Goal: Task Accomplishment & Management: Complete application form

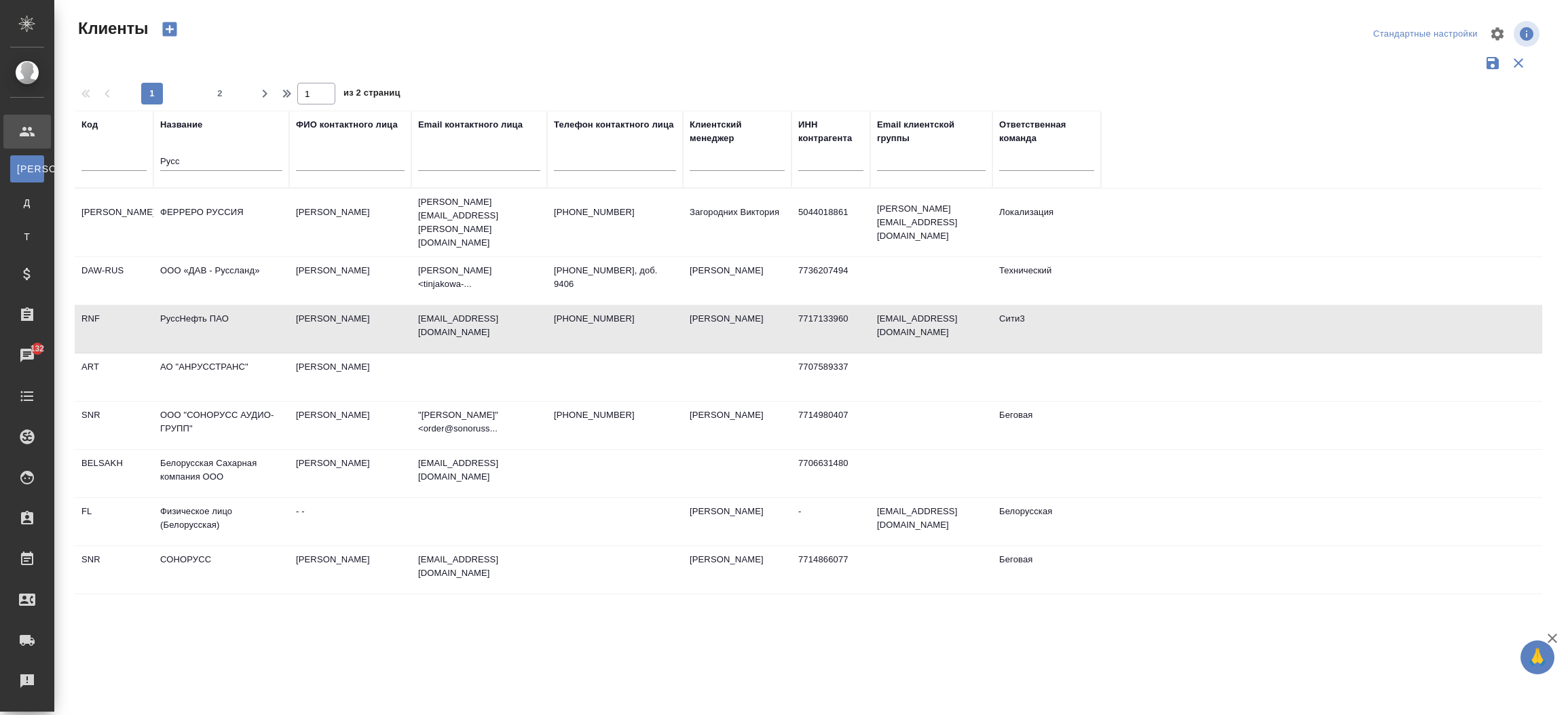
select select "RU"
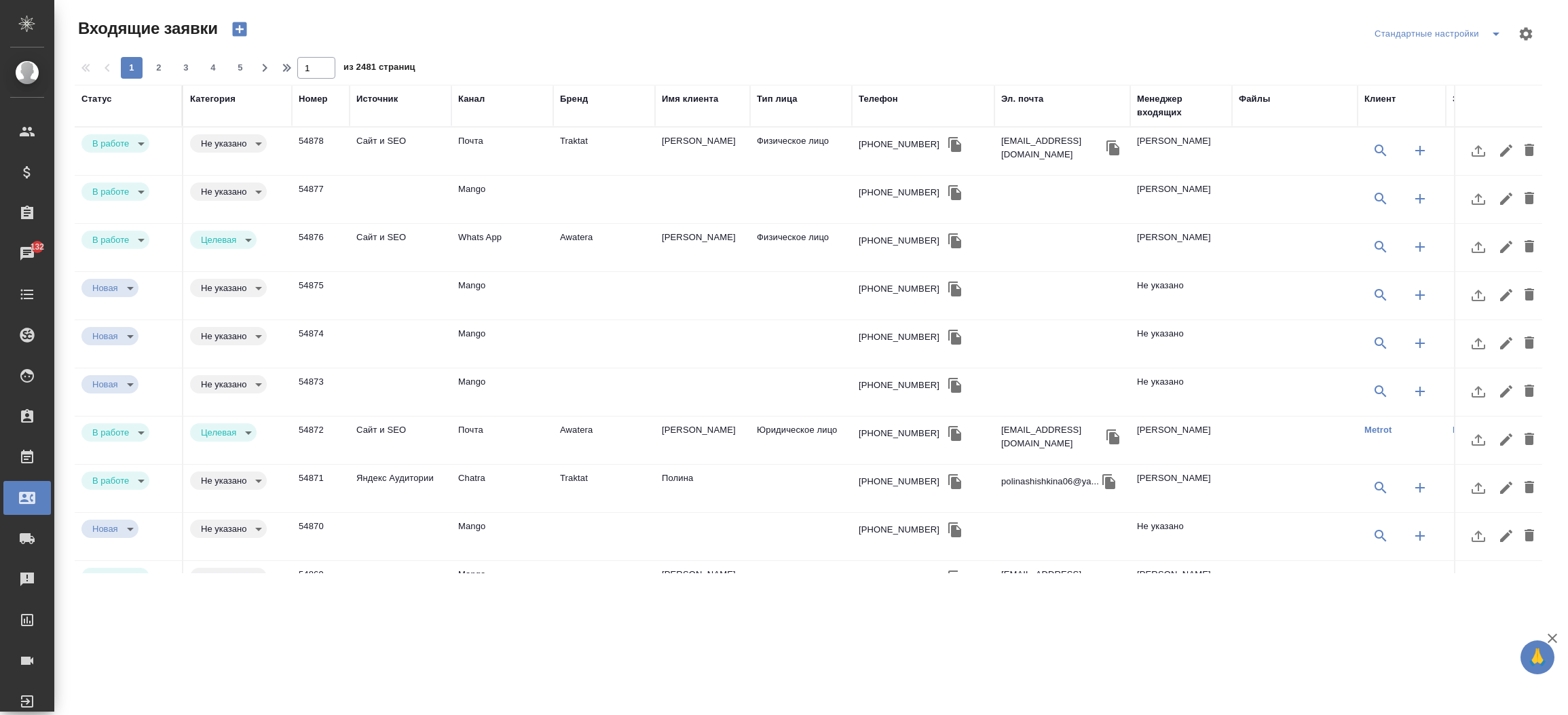
select select "RU"
click at [694, 142] on td "[PERSON_NAME]" at bounding box center [702, 151] width 95 height 47
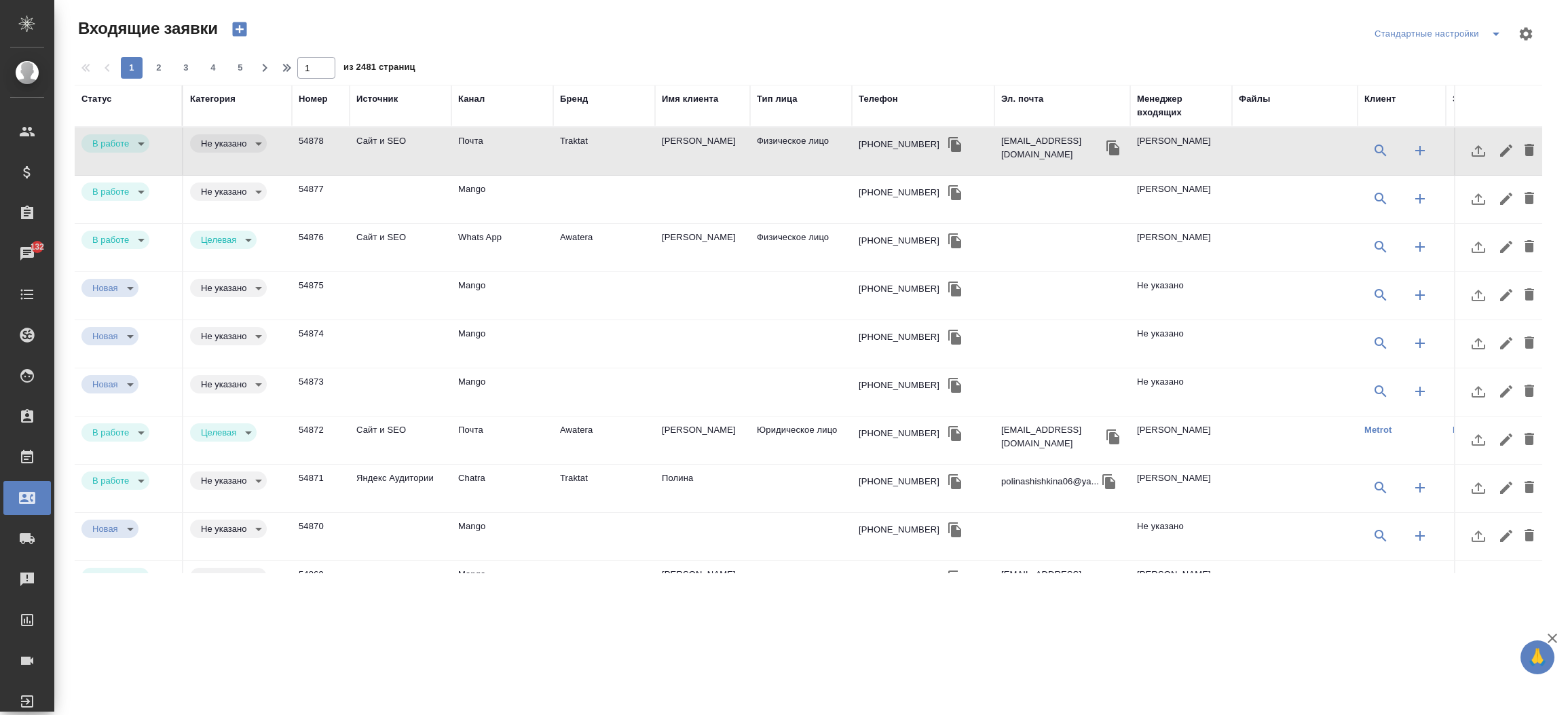
click at [694, 142] on td "[PERSON_NAME]" at bounding box center [702, 151] width 95 height 47
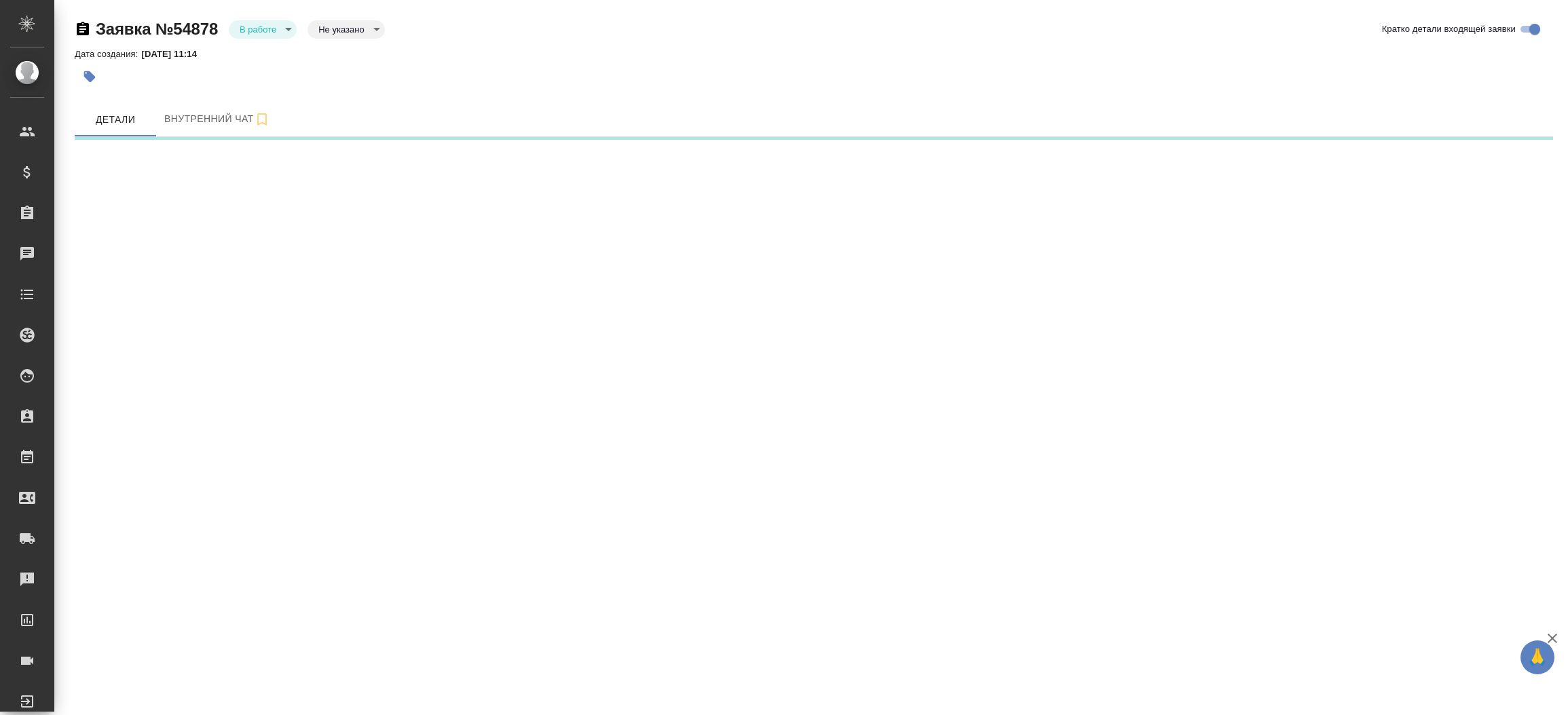
select select "RU"
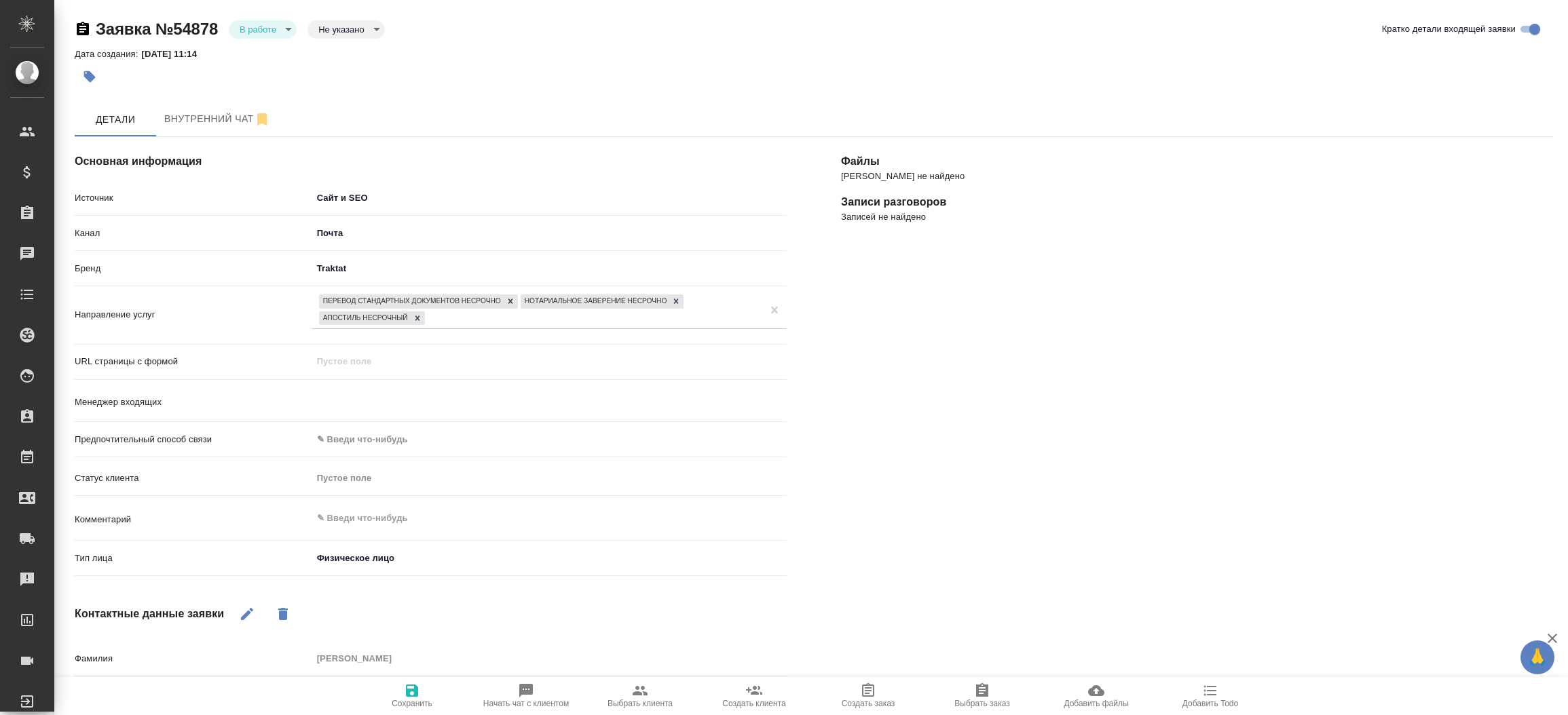
type textarea "x"
type input "[PERSON_NAME]"
click at [632, 679] on button "Выбрать клиента" at bounding box center [640, 696] width 114 height 38
type textarea "x"
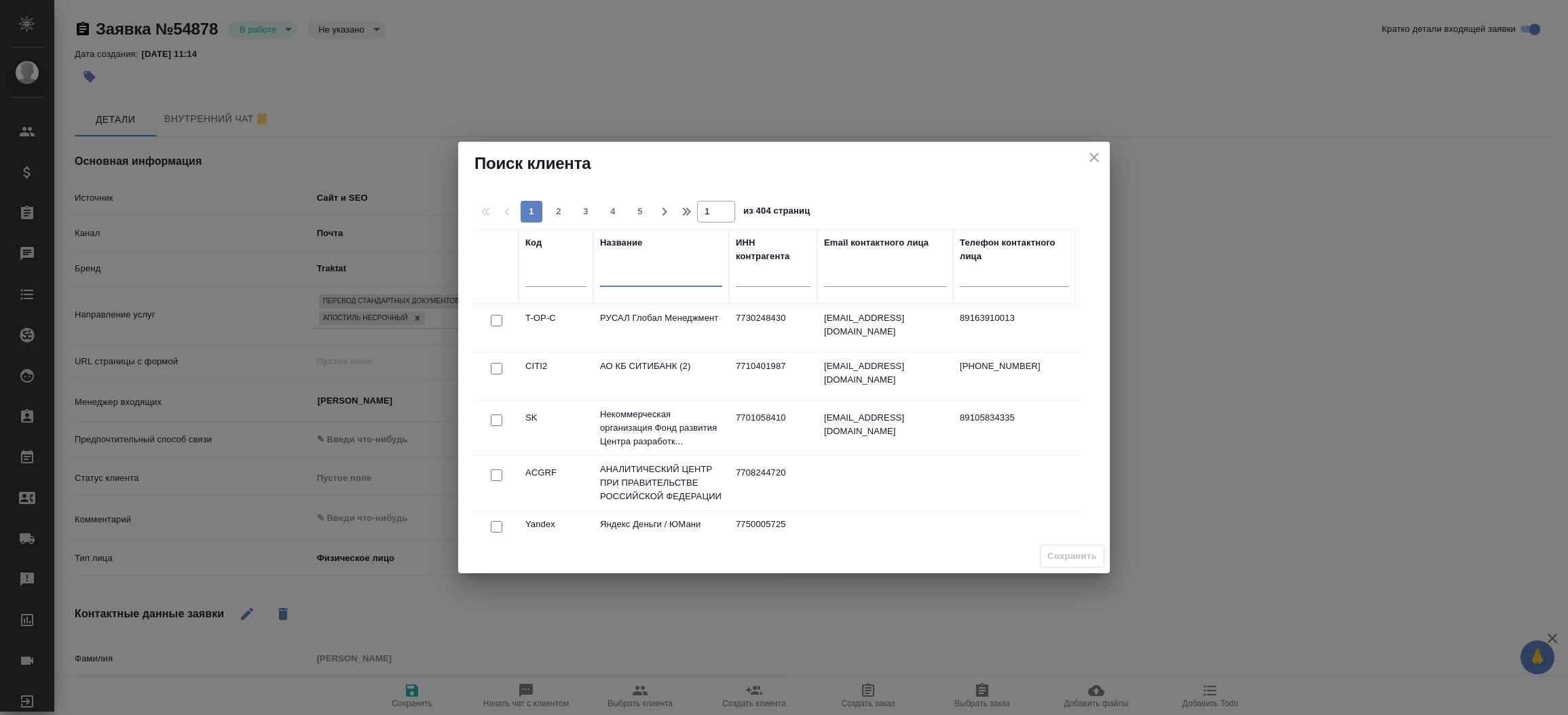
click at [620, 284] on input "text" at bounding box center [660, 278] width 122 height 17
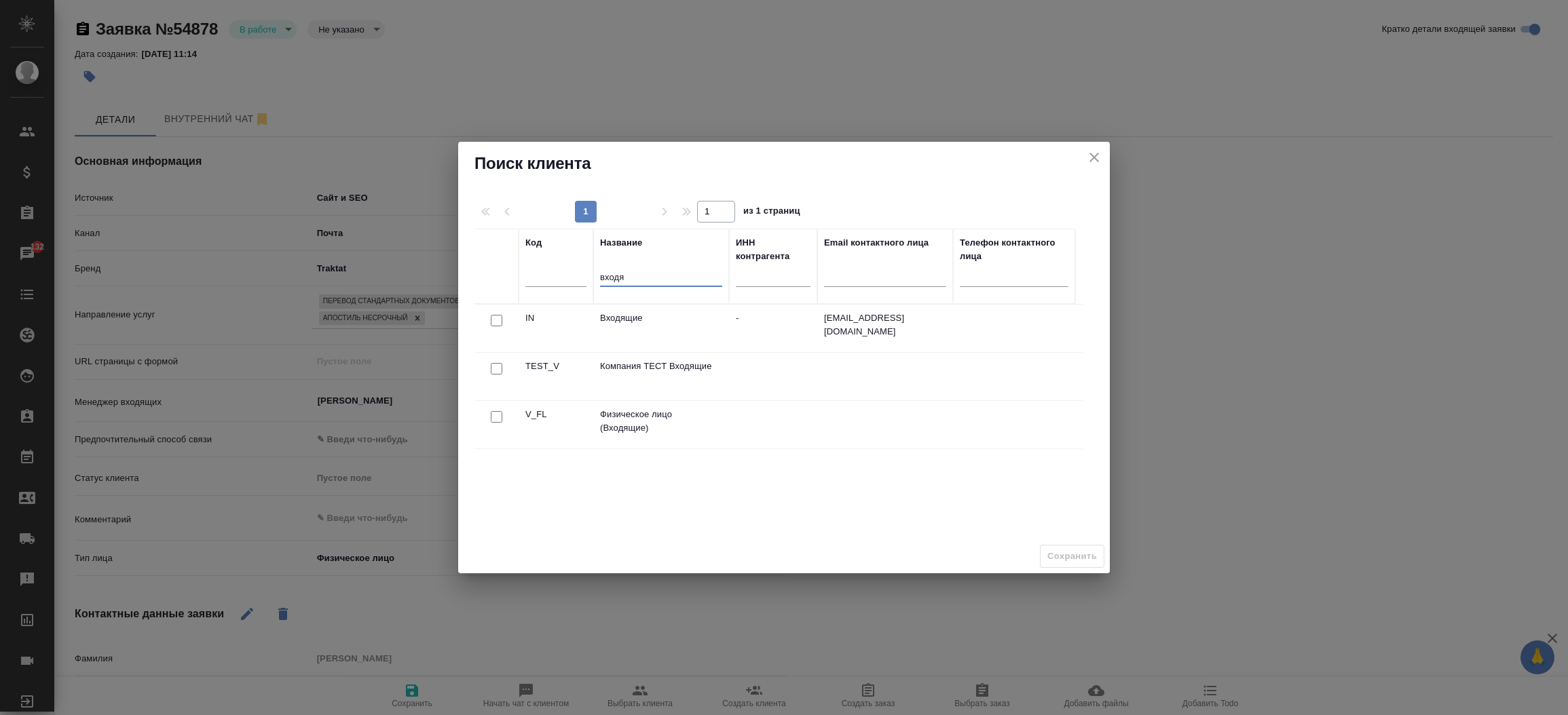
type input "входя"
click at [499, 416] on input "checkbox" at bounding box center [496, 416] width 12 height 12
checkbox input "true"
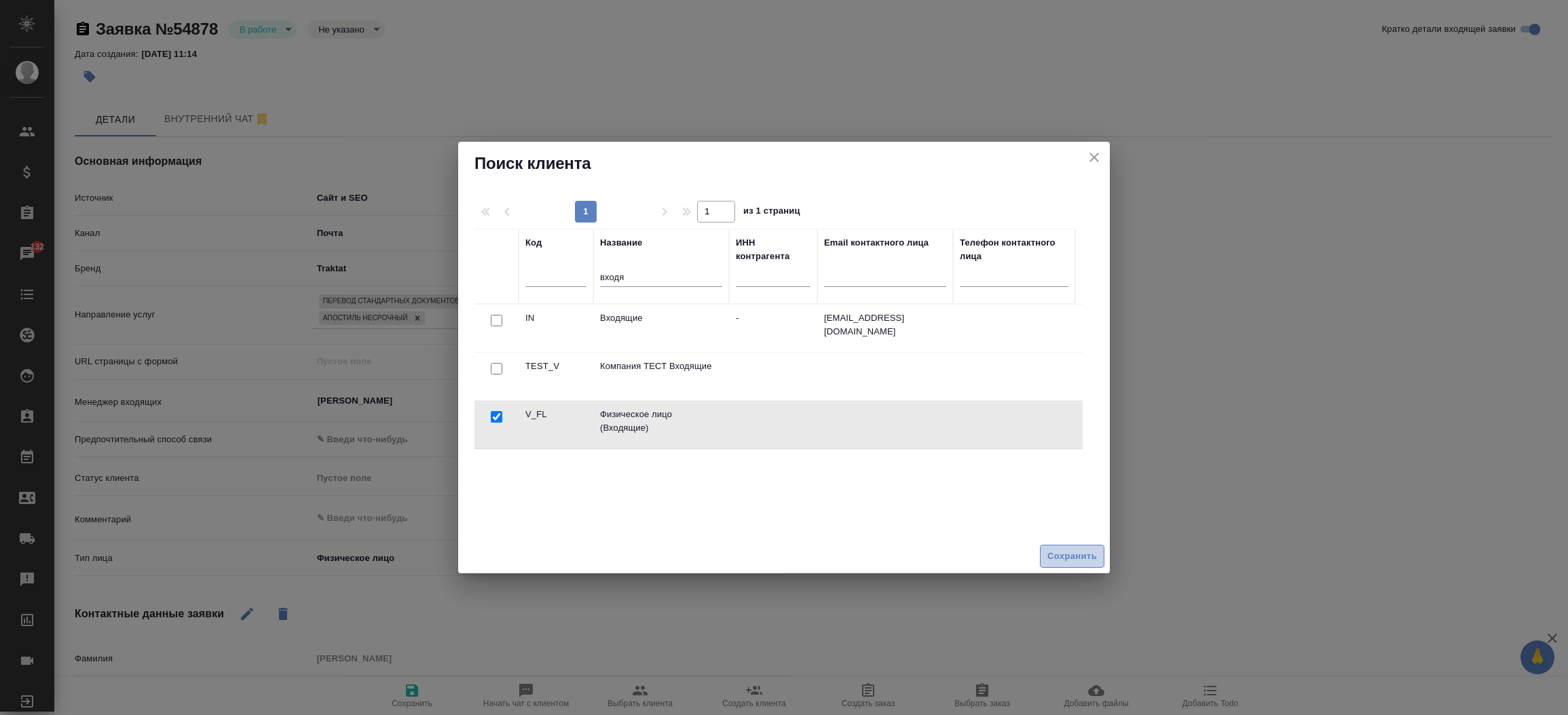
click at [1059, 549] on span "Сохранить" at bounding box center [1071, 556] width 49 height 15
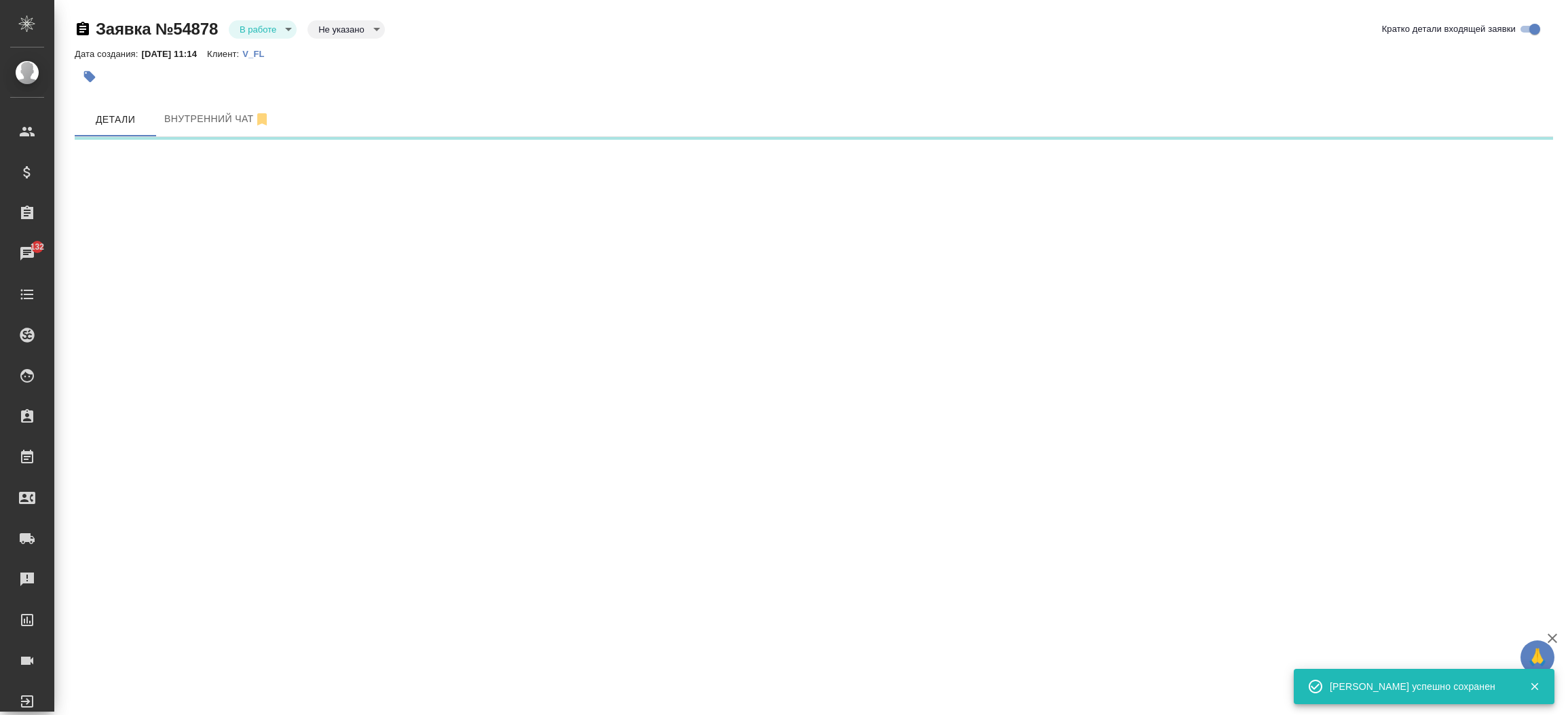
select select "RU"
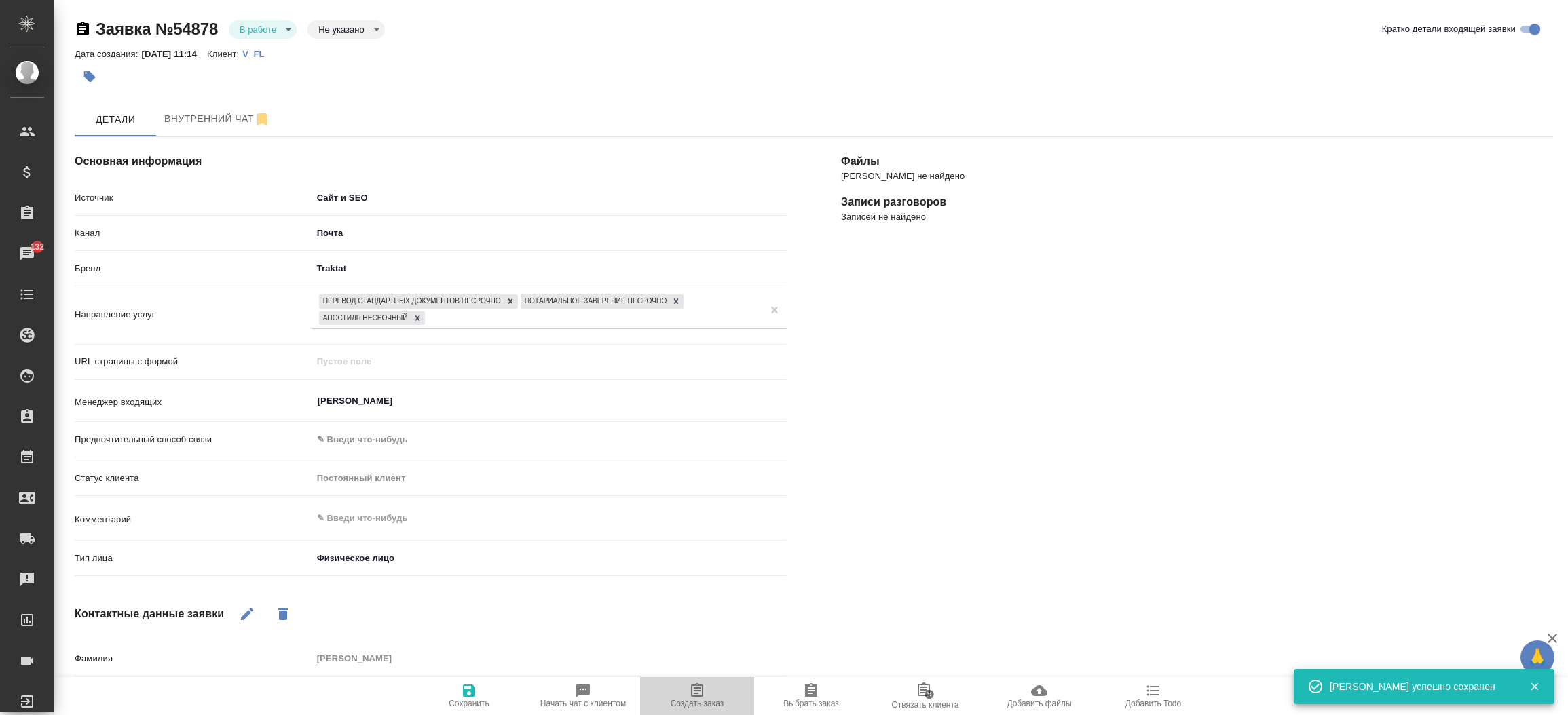
click at [683, 684] on span "Создать заказ" at bounding box center [697, 695] width 98 height 26
type textarea "x"
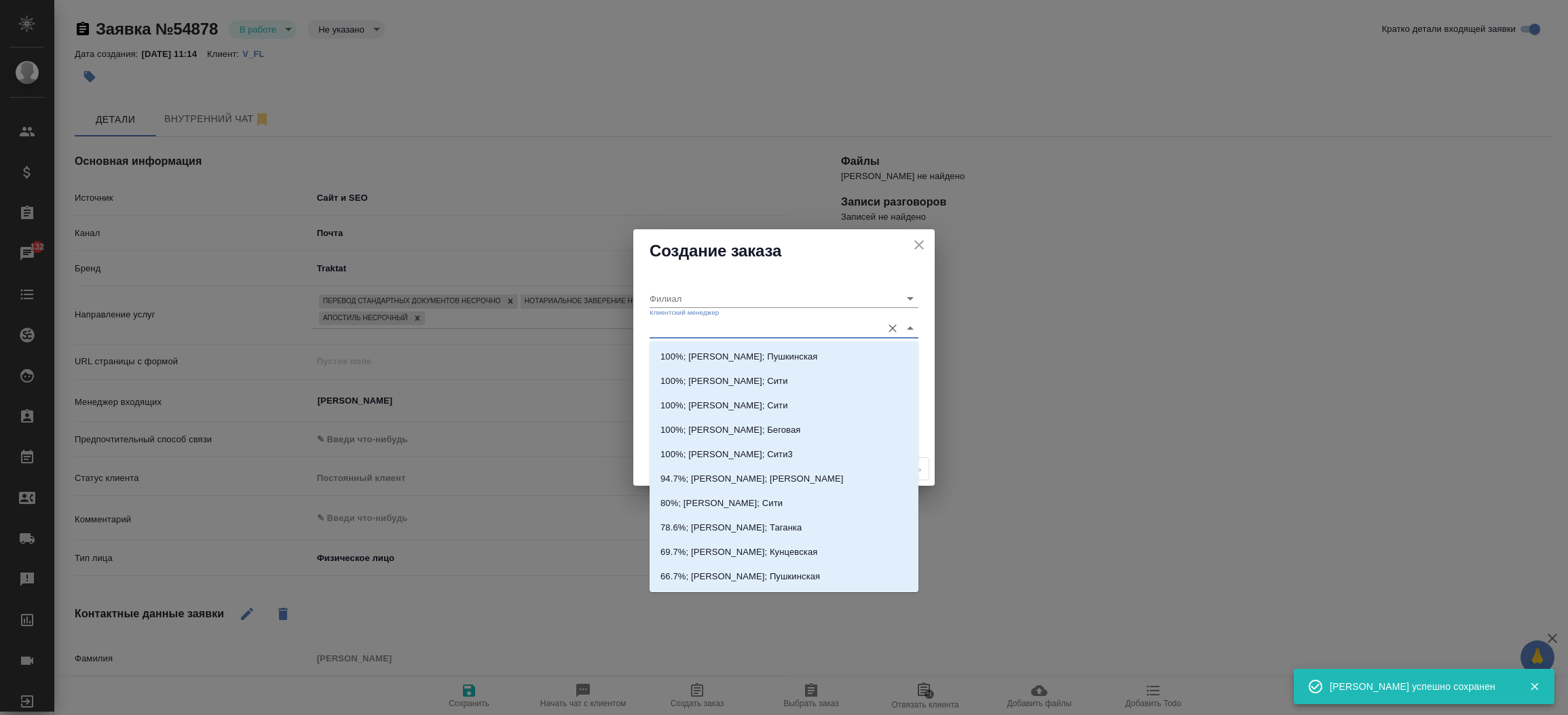
click at [691, 332] on input "Клиентский менеджер" at bounding box center [761, 328] width 225 height 18
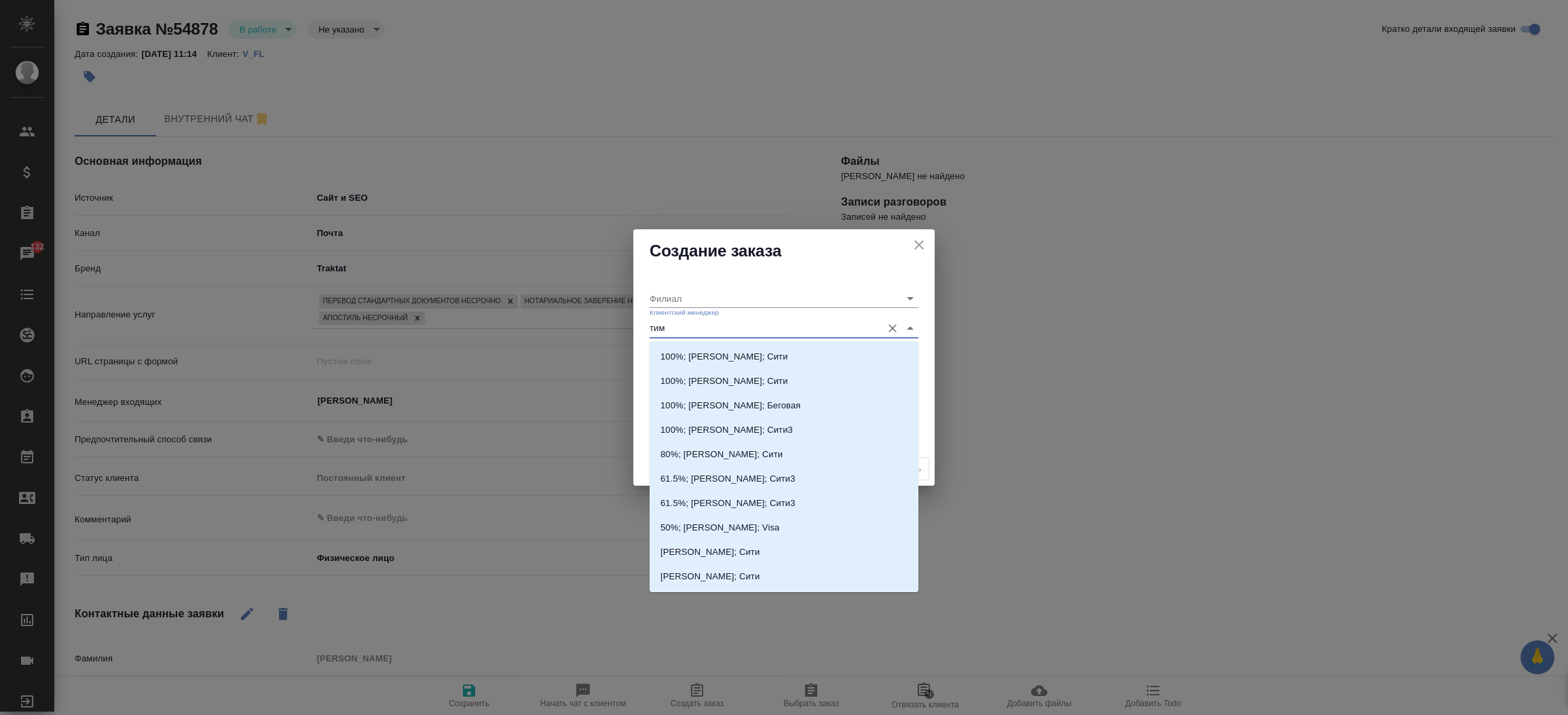
type input "тиму"
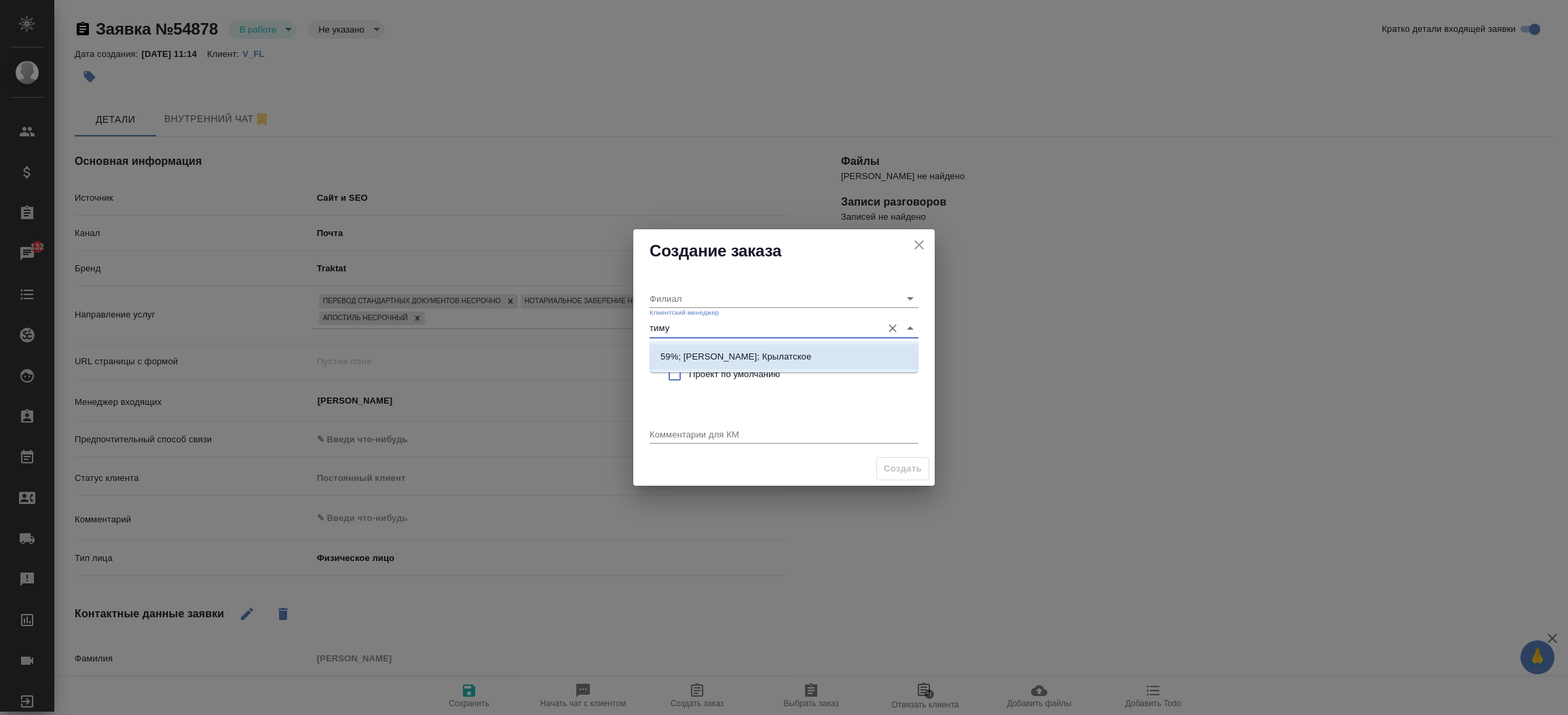
click at [713, 361] on p "59%; Касымов Тимур; Крылатское" at bounding box center [736, 356] width 150 height 13
type input "Крылатское"
type input "59%; Касымов Тимур; Крылатское"
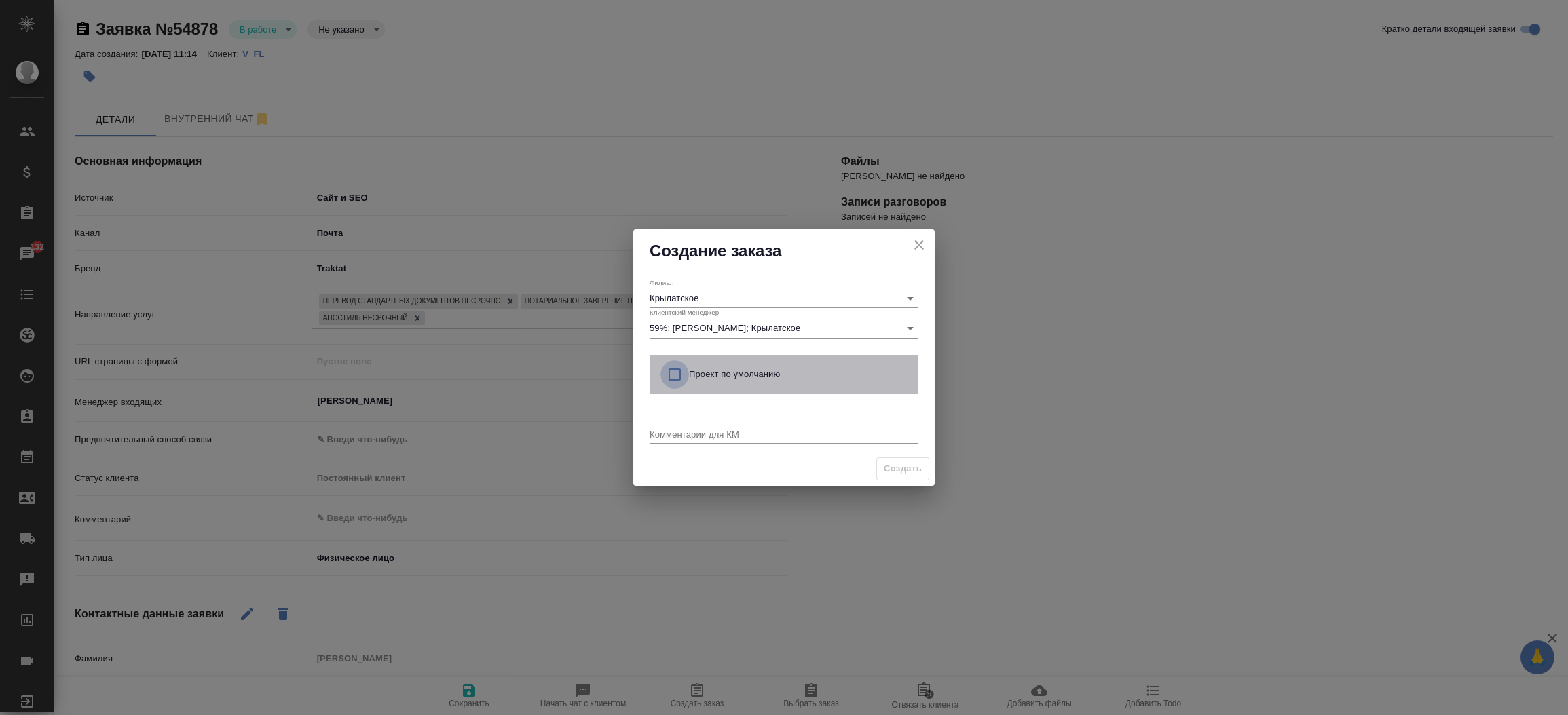
click at [677, 372] on input "checkbox" at bounding box center [674, 374] width 29 height 29
checkbox input "true"
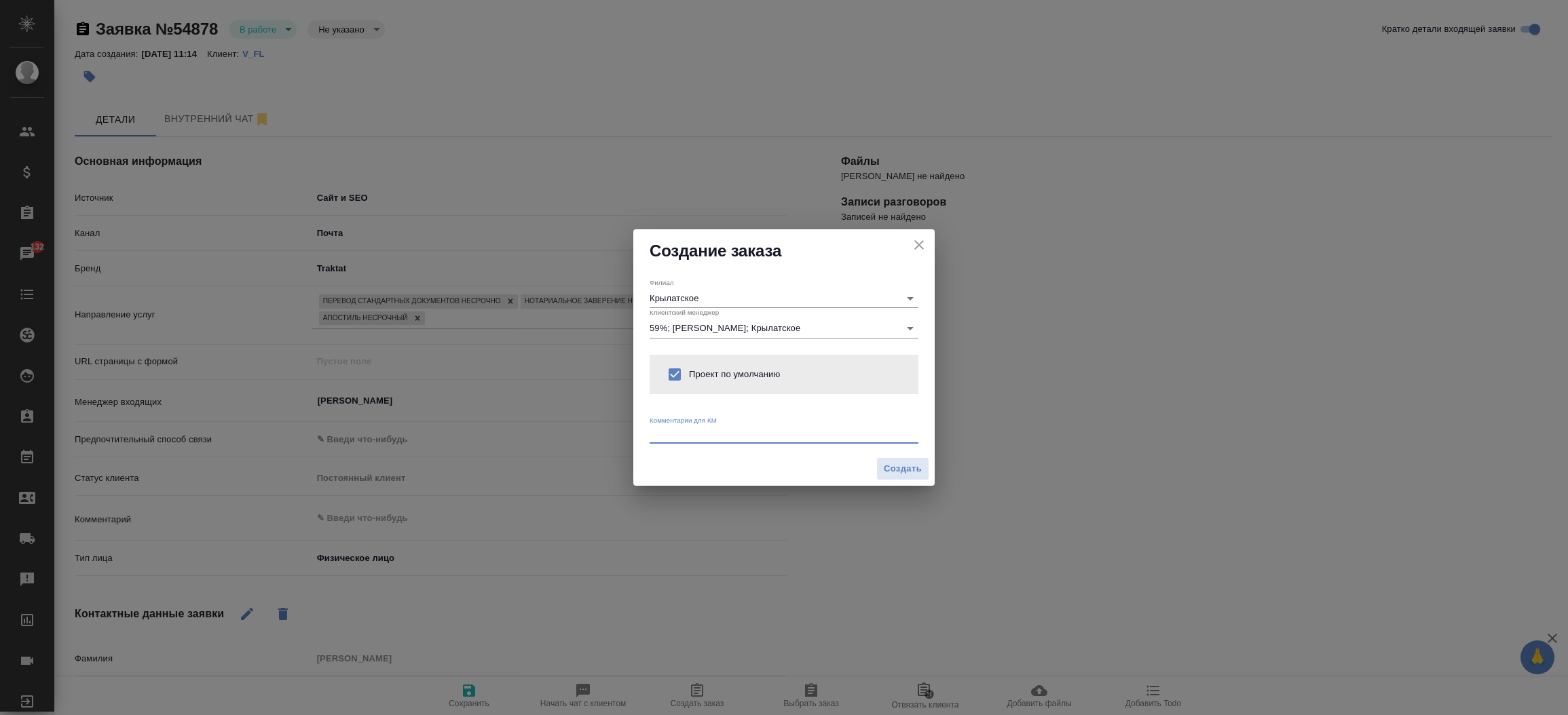
click at [678, 437] on textarea at bounding box center [784, 434] width 269 height 10
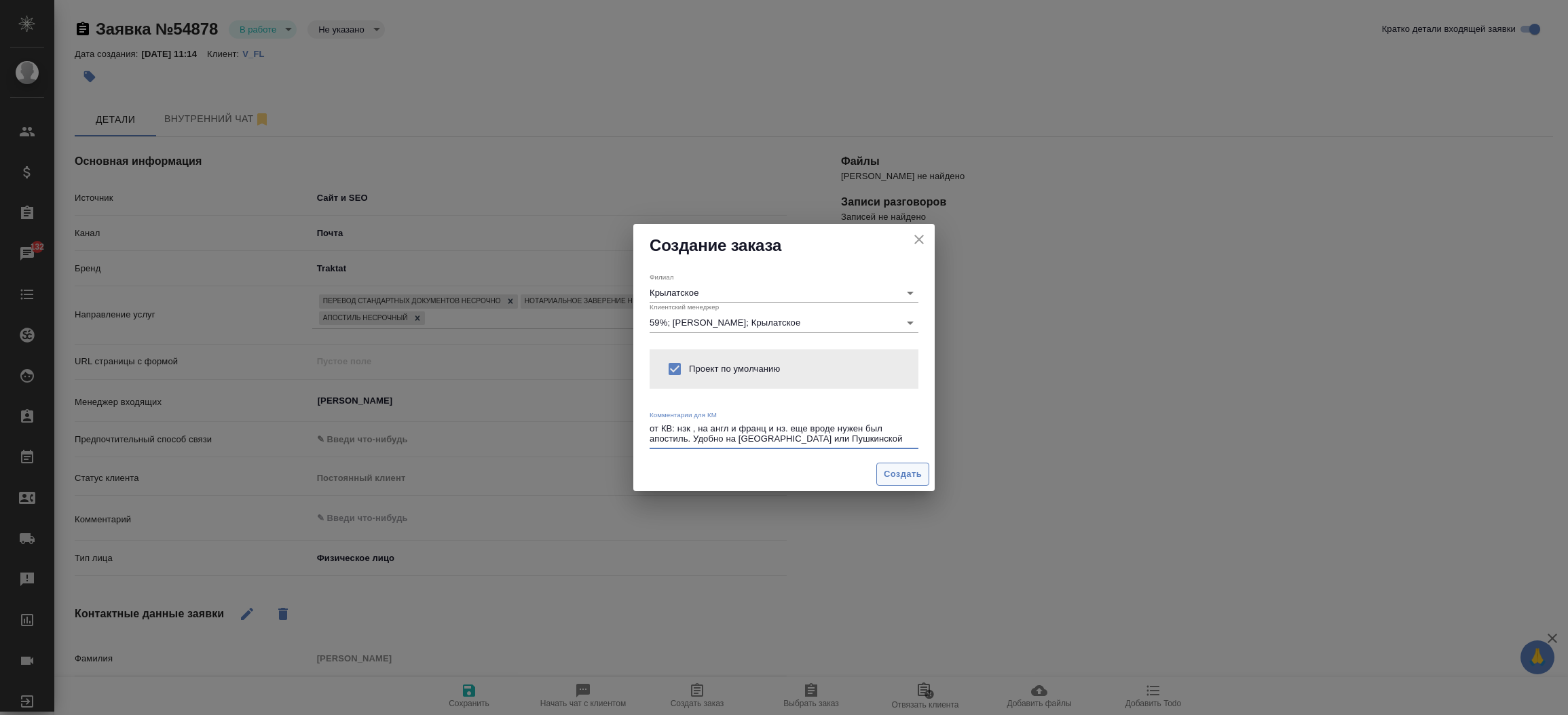
type textarea "от КВ: нзк , на англ и франц и нз. еще вроде нужен был апостиль. Удобно на [GEO…"
click at [894, 472] on span "Создать" at bounding box center [903, 474] width 38 height 15
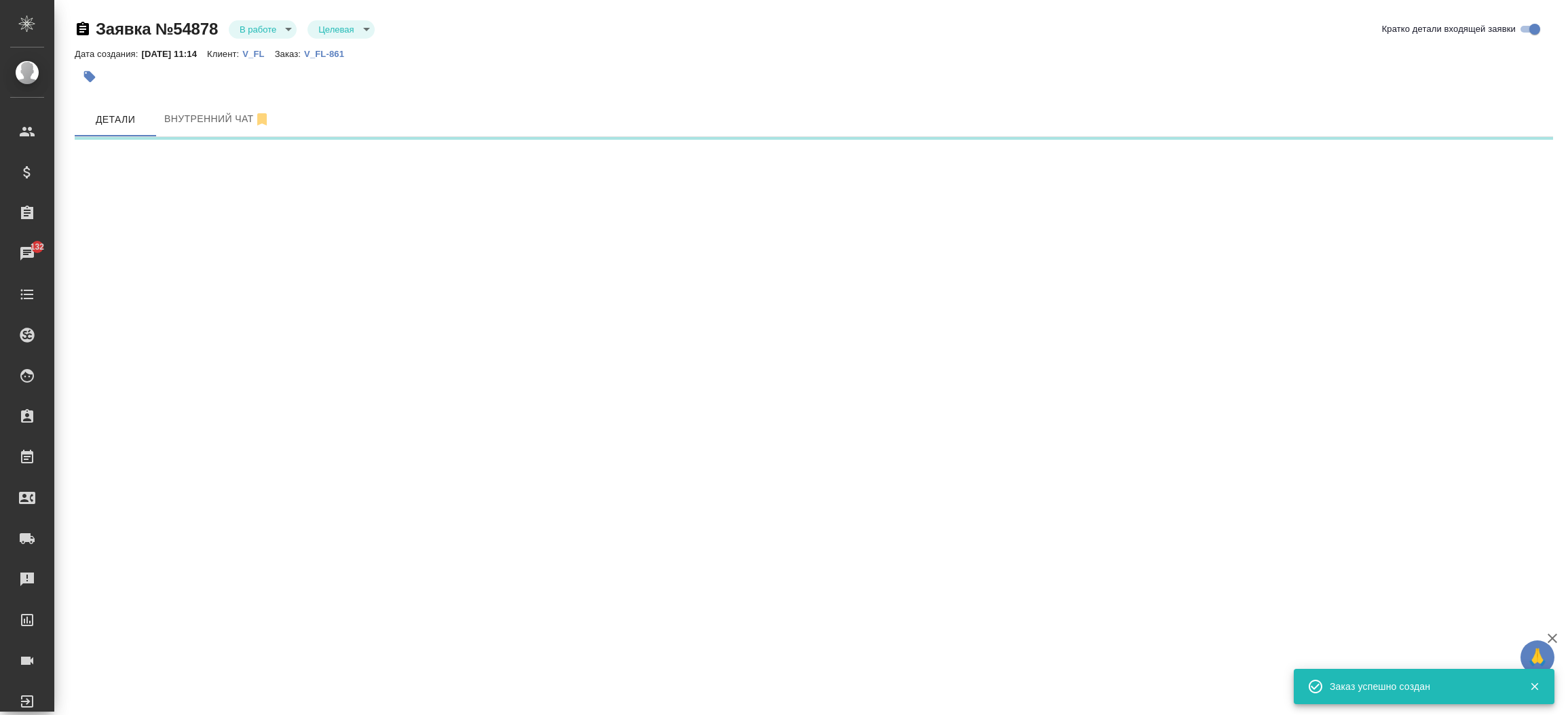
select select "RU"
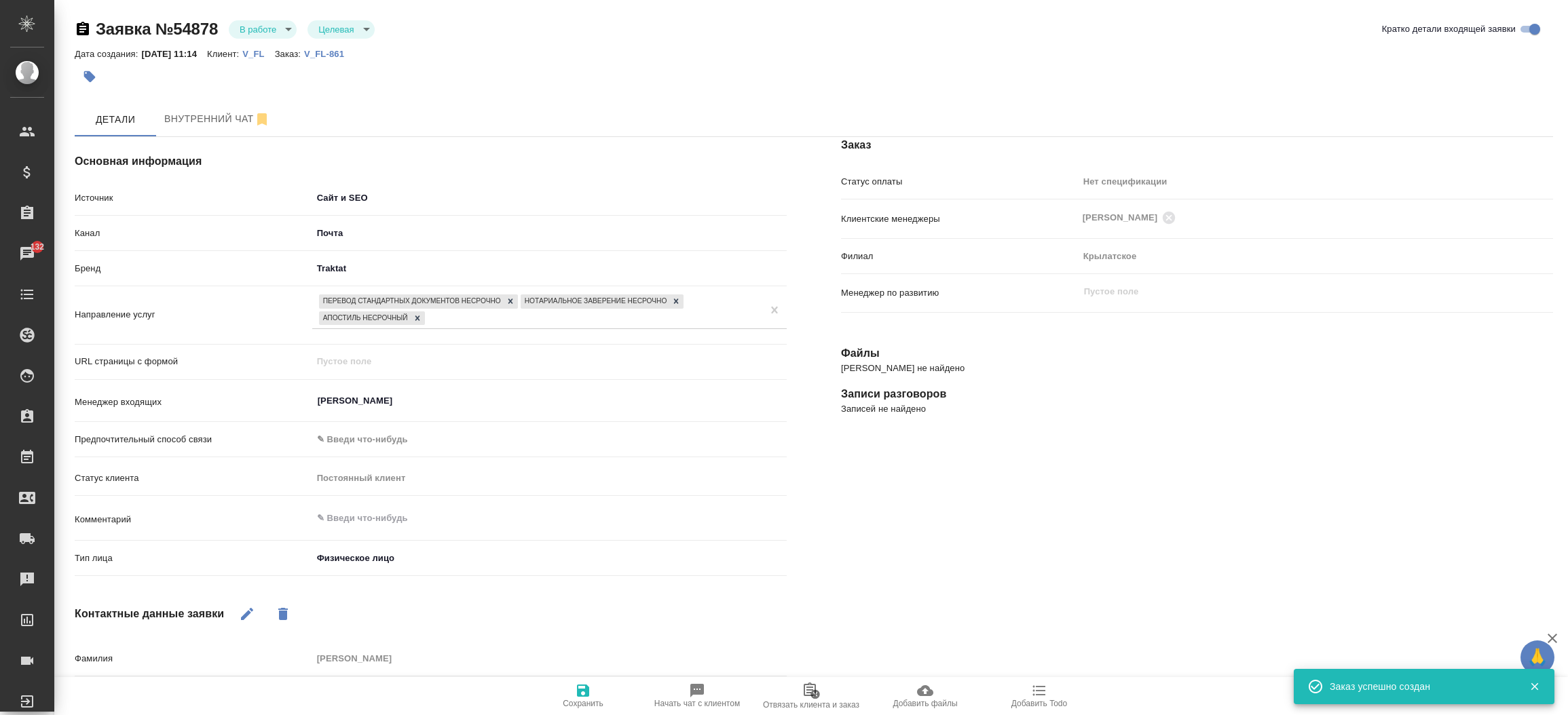
type textarea "x"
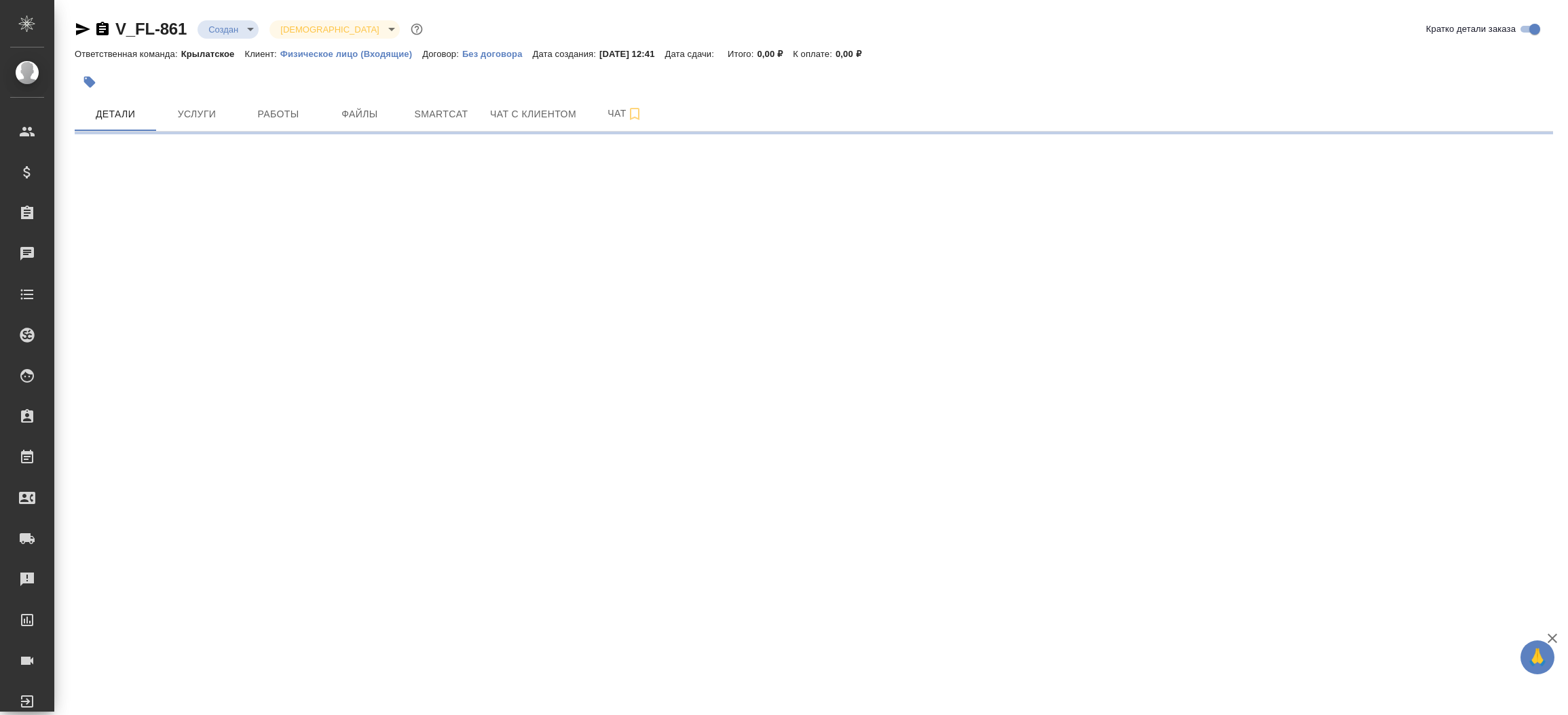
select select "RU"
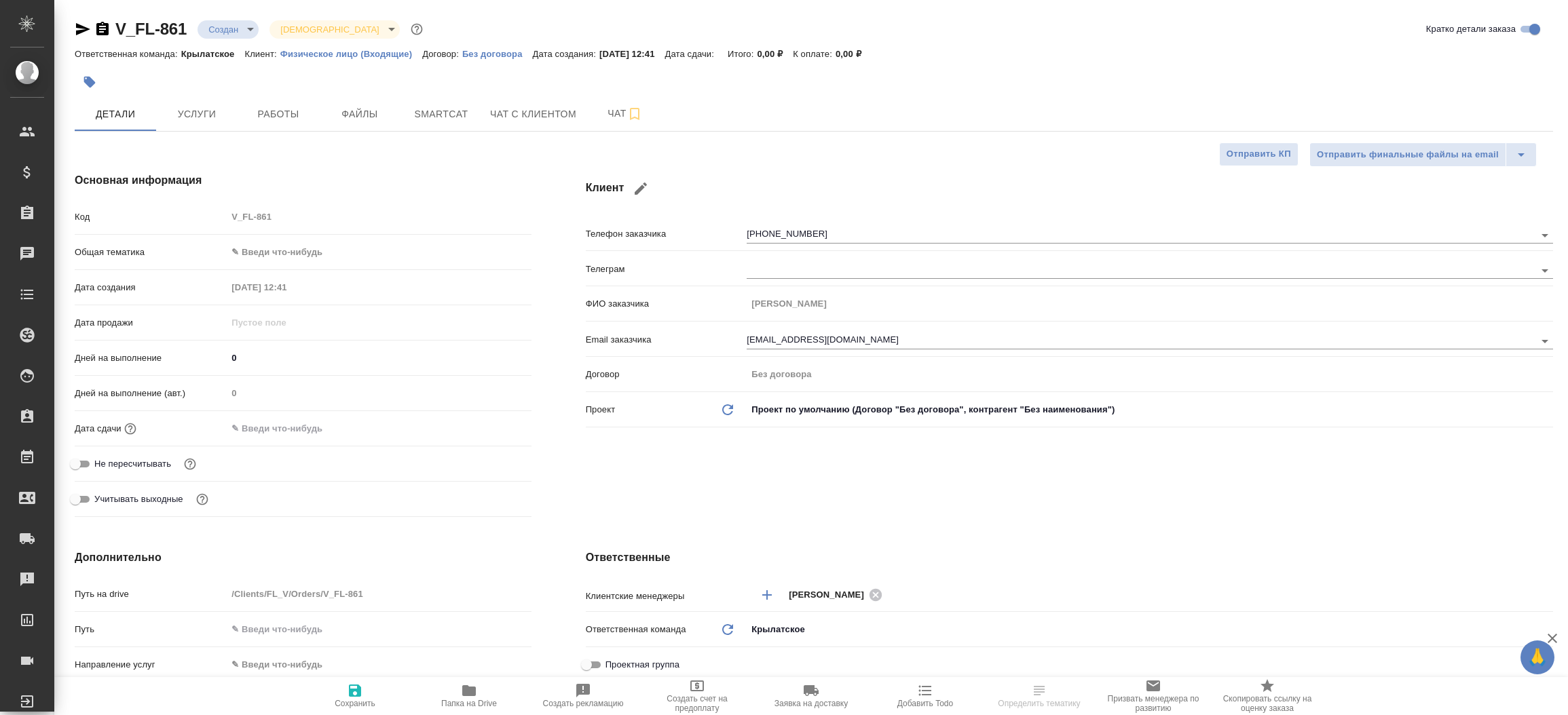
type textarea "x"
click at [376, 112] on span "Файлы" at bounding box center [360, 114] width 65 height 17
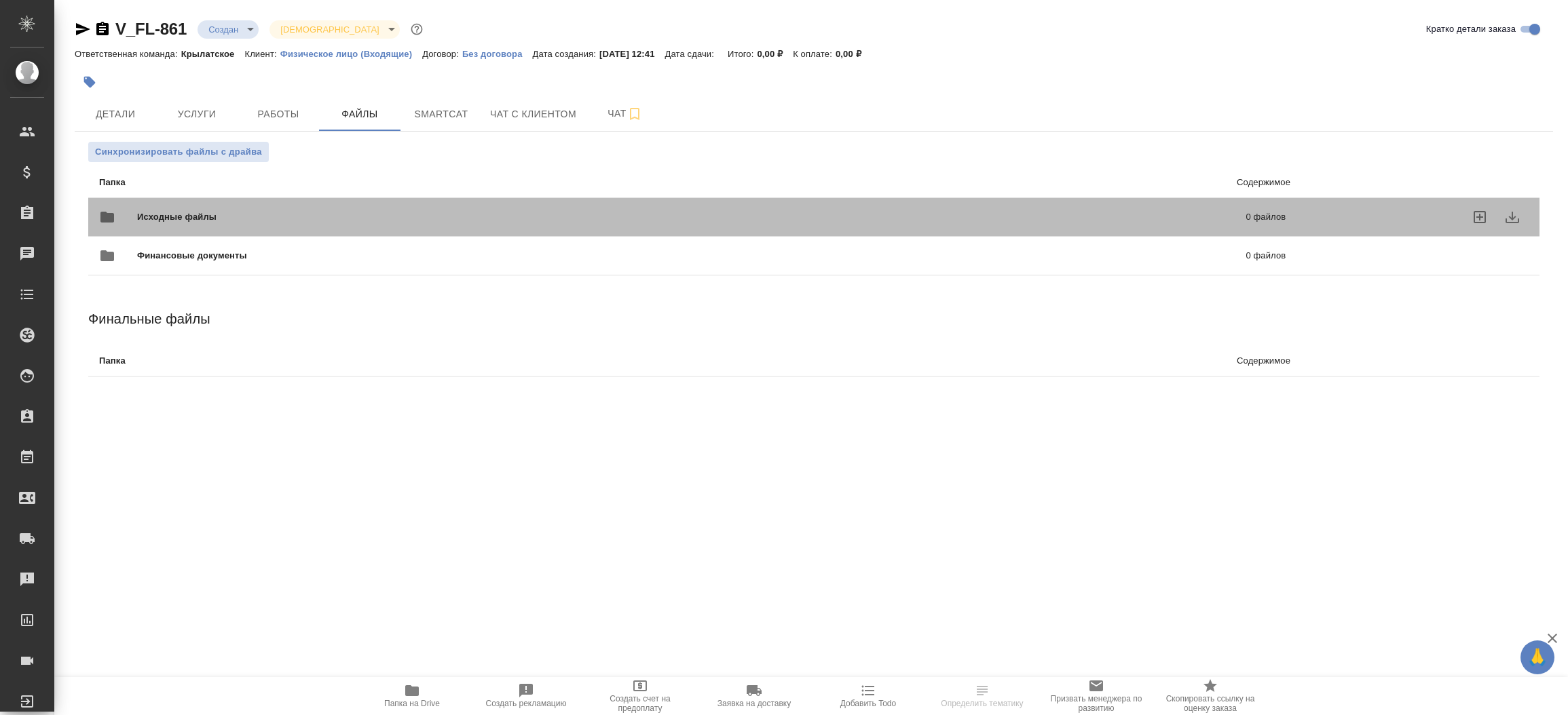
click at [250, 224] on div "Исходные файлы 0 файлов" at bounding box center [692, 217] width 1186 height 33
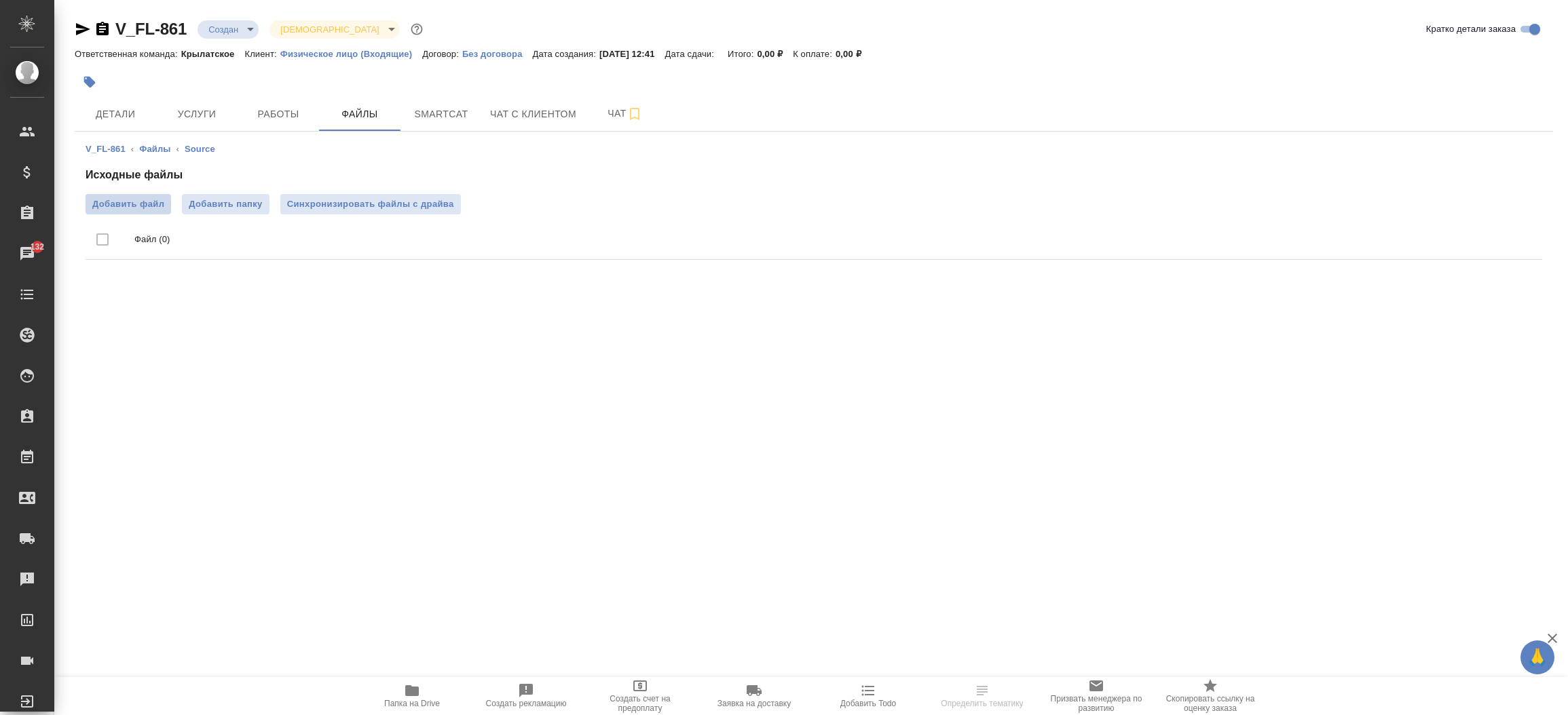
click at [148, 198] on span "Добавить файл" at bounding box center [128, 204] width 72 height 13
click at [0, 0] on input "Добавить файл" at bounding box center [0, 0] width 0 height 0
click at [129, 121] on span "Детали" at bounding box center [116, 114] width 65 height 17
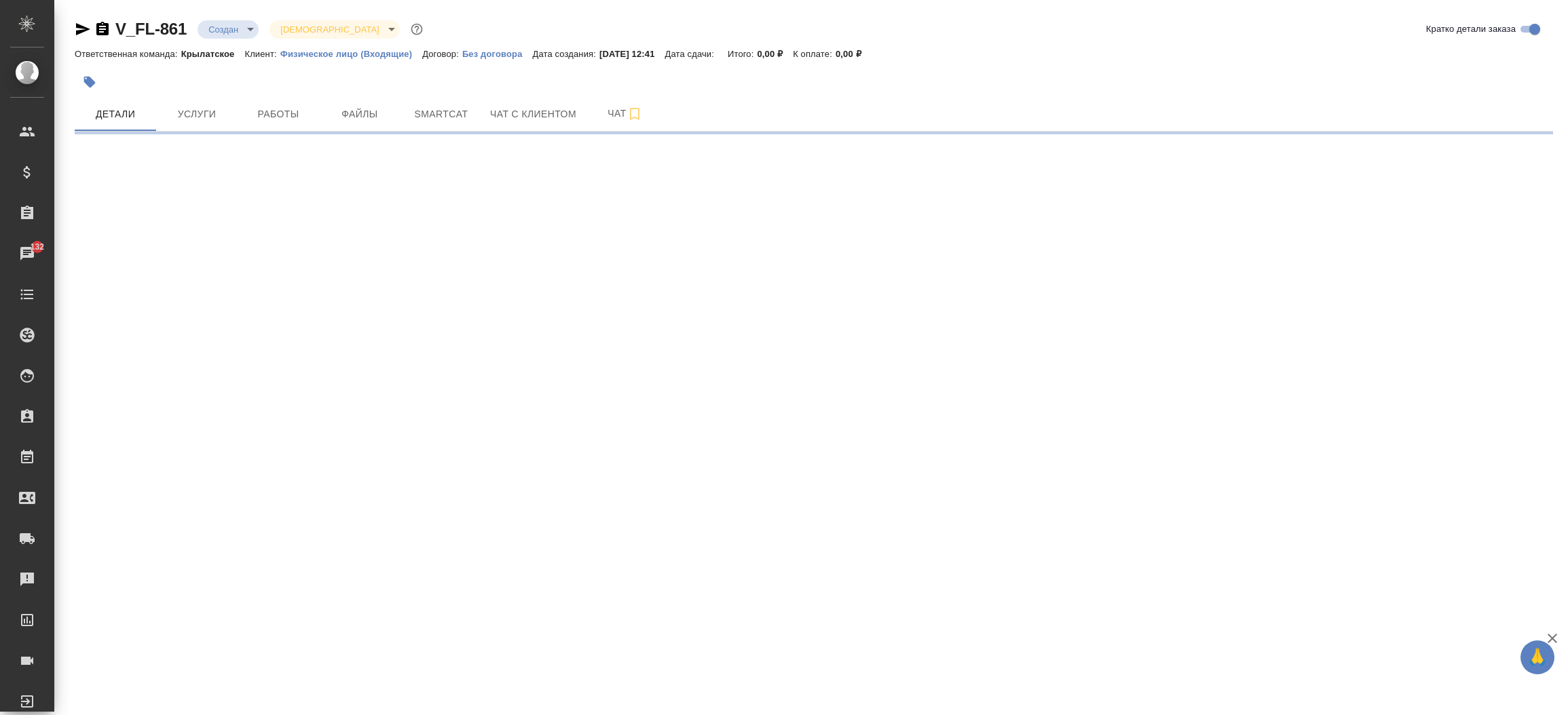
select select "RU"
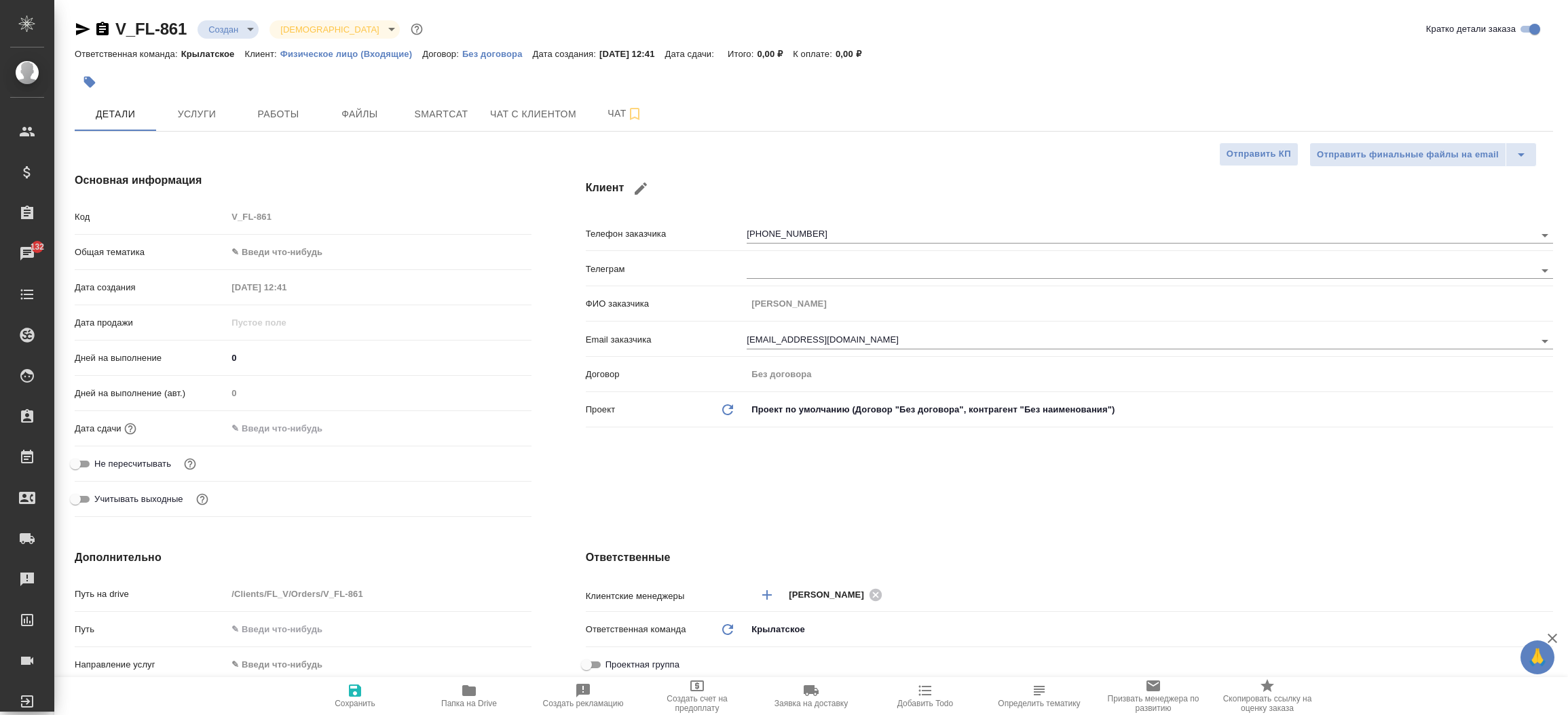
type textarea "x"
click at [79, 30] on icon "button" at bounding box center [82, 29] width 16 height 16
type textarea "x"
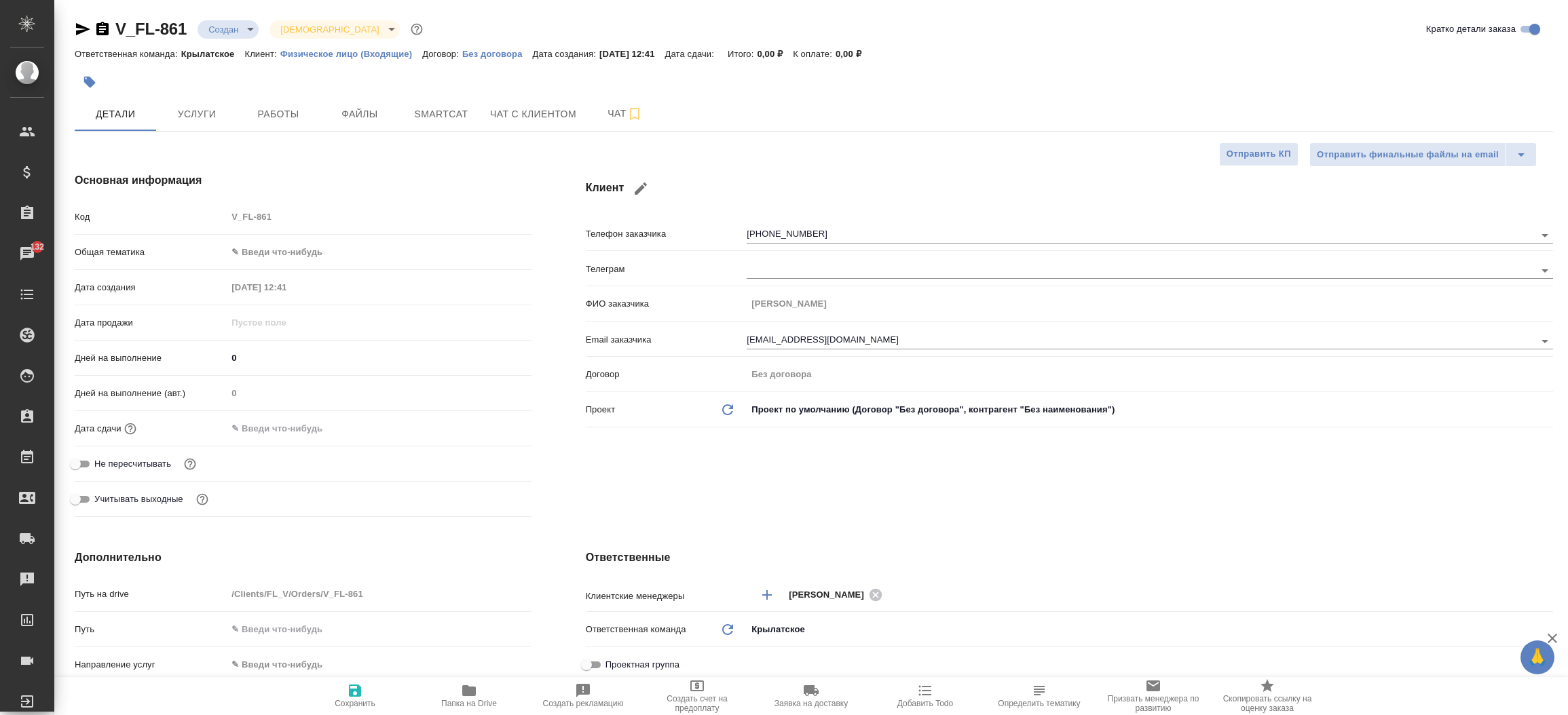
type textarea "x"
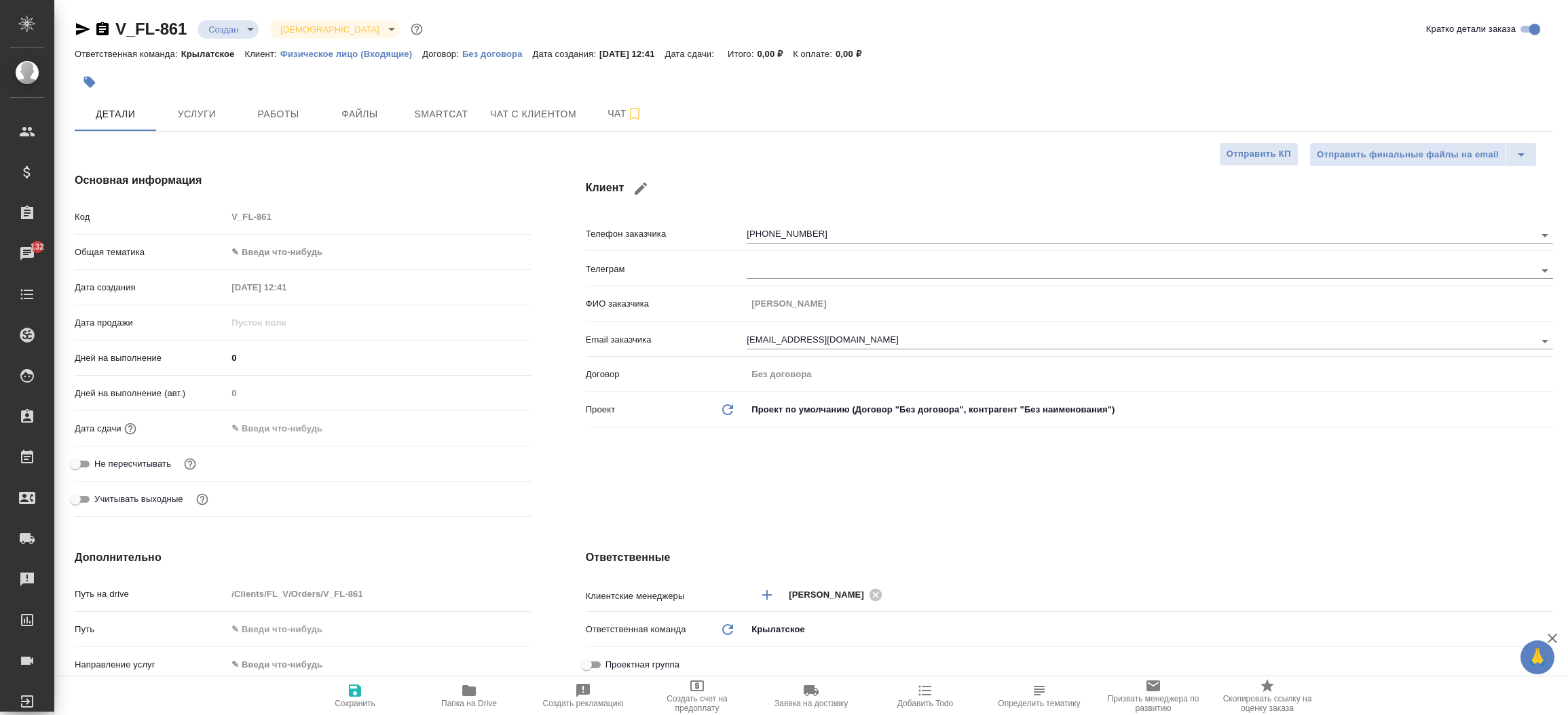
type textarea "x"
